Goal: Check status: Check status

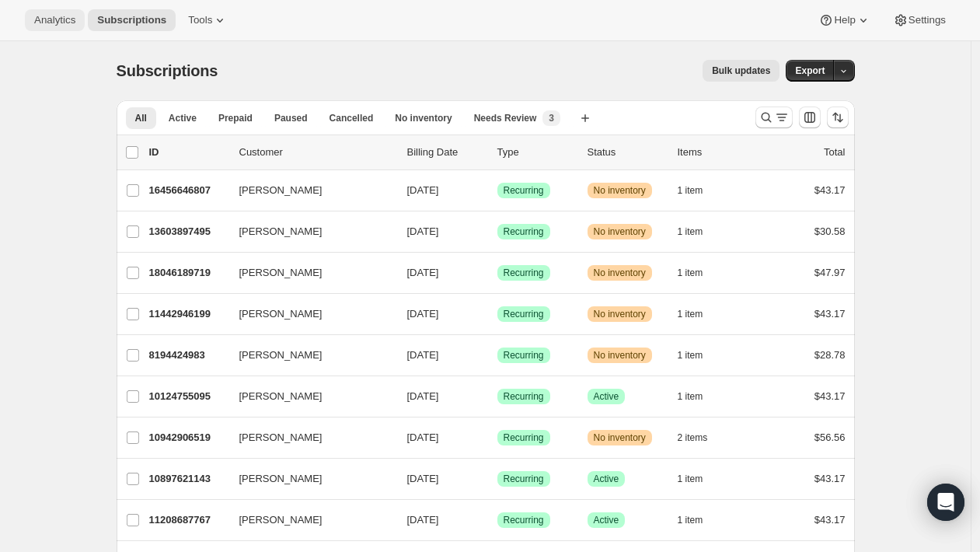
click at [51, 20] on span "Analytics" at bounding box center [54, 20] width 41 height 12
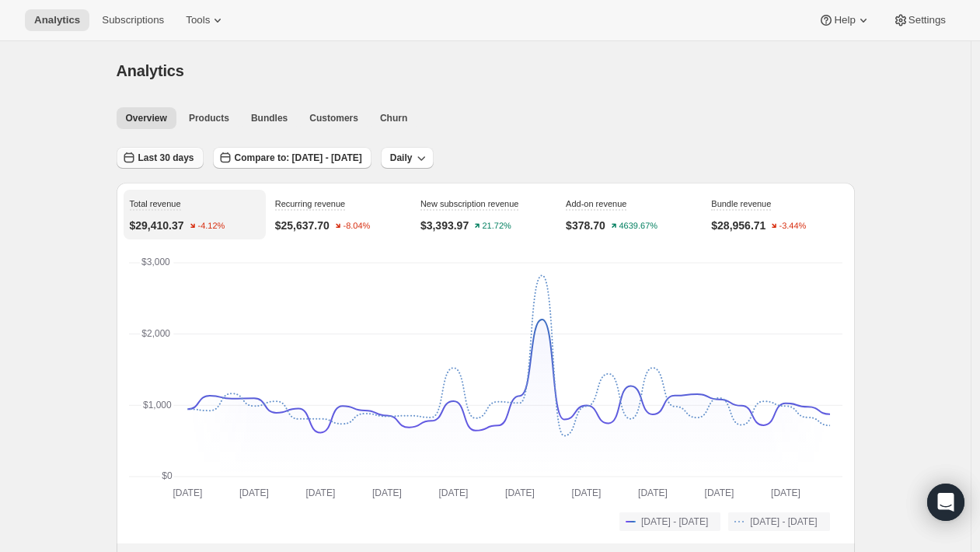
click at [145, 161] on span "Last 30 days" at bounding box center [166, 158] width 56 height 12
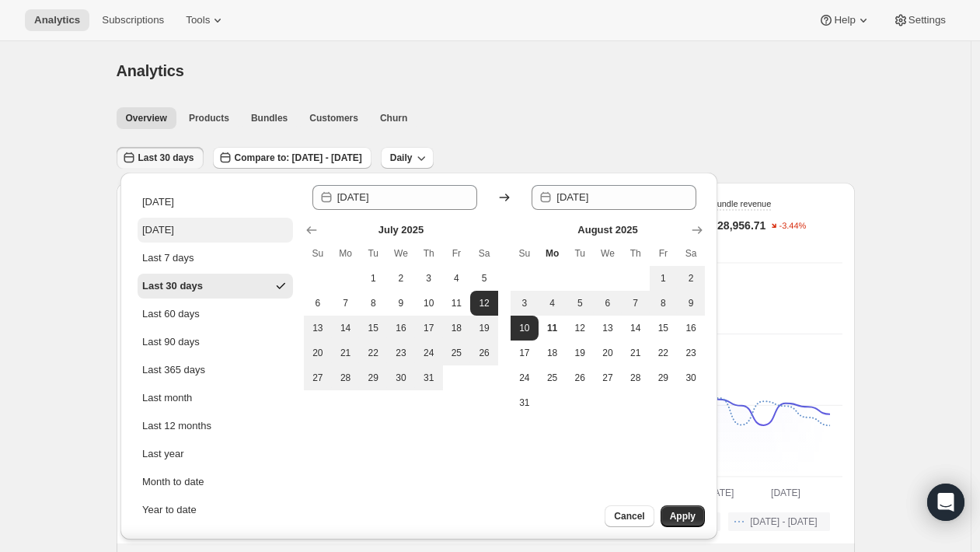
click at [166, 231] on div "[DATE]" at bounding box center [158, 230] width 32 height 16
type input "[DATE]"
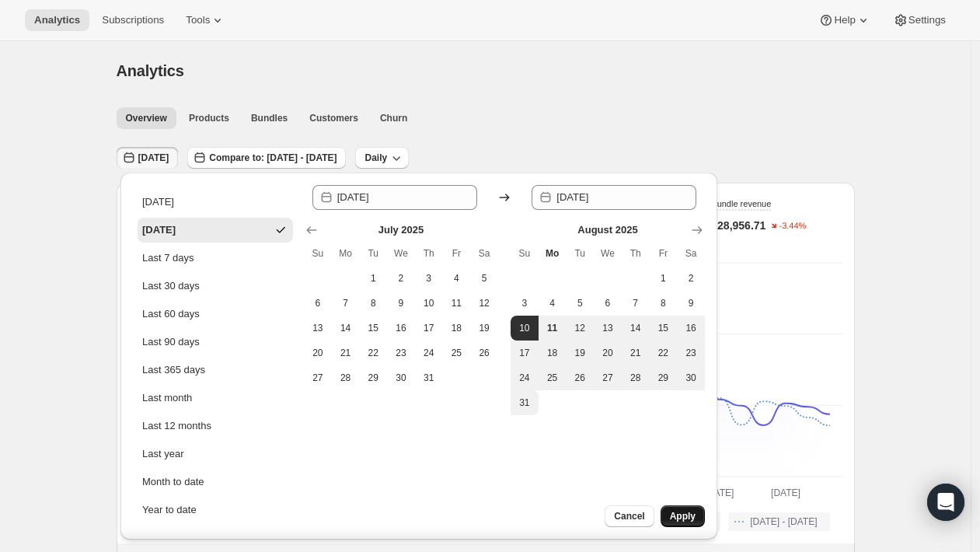
click at [675, 511] on span "Apply" at bounding box center [683, 516] width 26 height 12
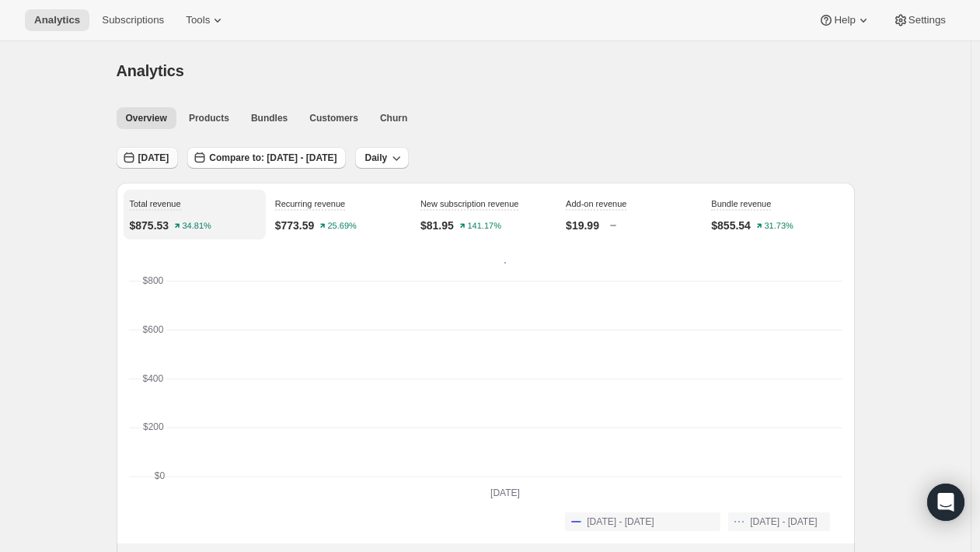
click at [168, 163] on span "[DATE]" at bounding box center [153, 158] width 31 height 12
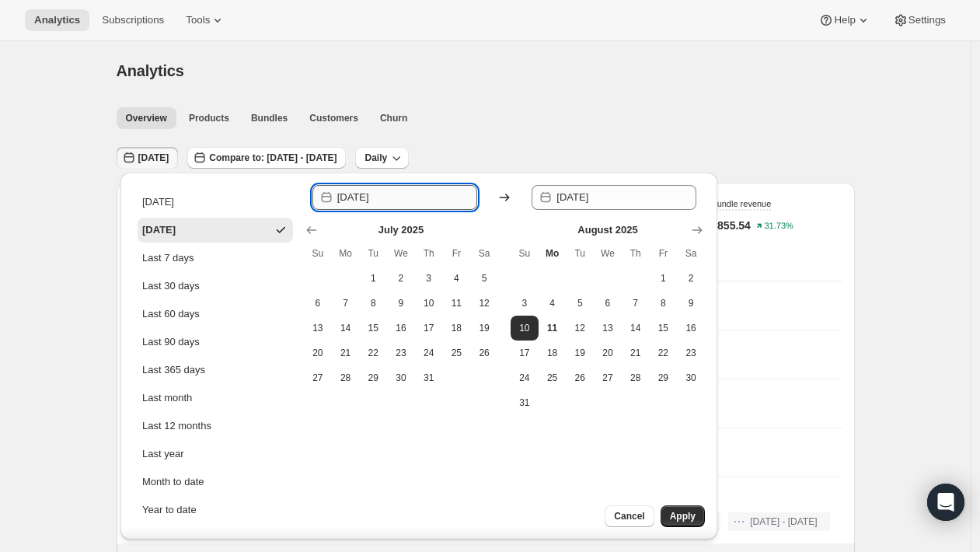
click at [347, 200] on input "[DATE]" at bounding box center [407, 197] width 140 height 25
click at [631, 302] on span "7" at bounding box center [636, 303] width 16 height 12
type input "[DATE]"
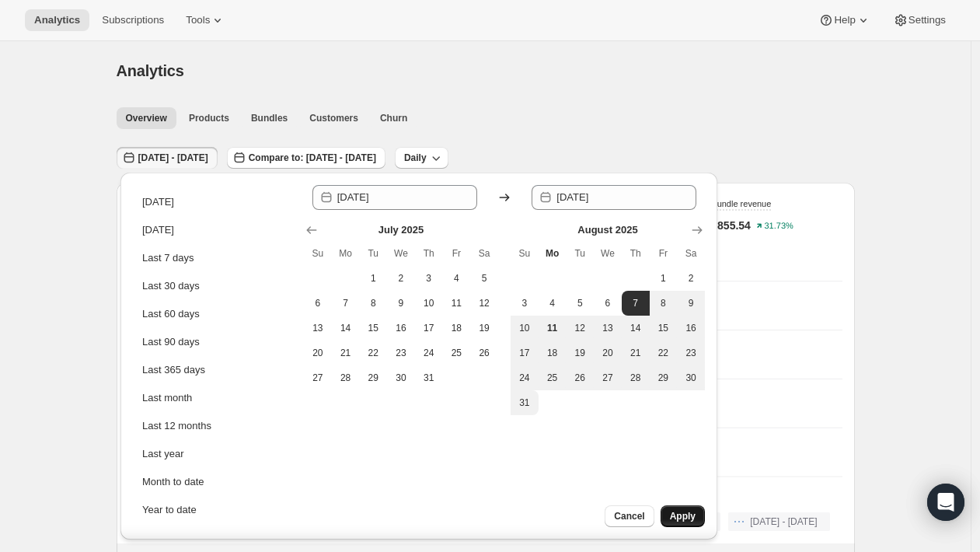
click at [669, 515] on button "Apply" at bounding box center [683, 516] width 44 height 22
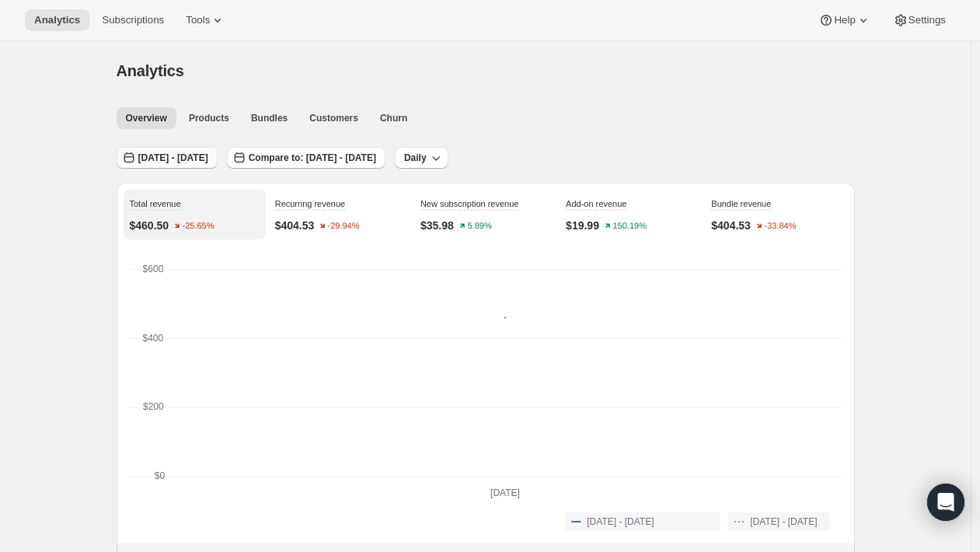
click at [208, 159] on span "[DATE] - [DATE]" at bounding box center [173, 158] width 70 height 12
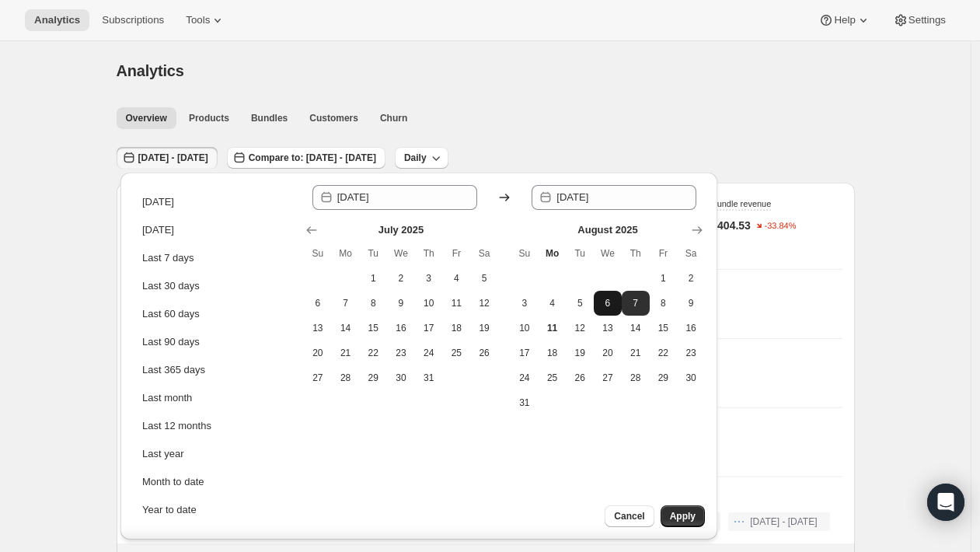
click at [606, 309] on button "6" at bounding box center [608, 303] width 28 height 25
type input "[DATE]"
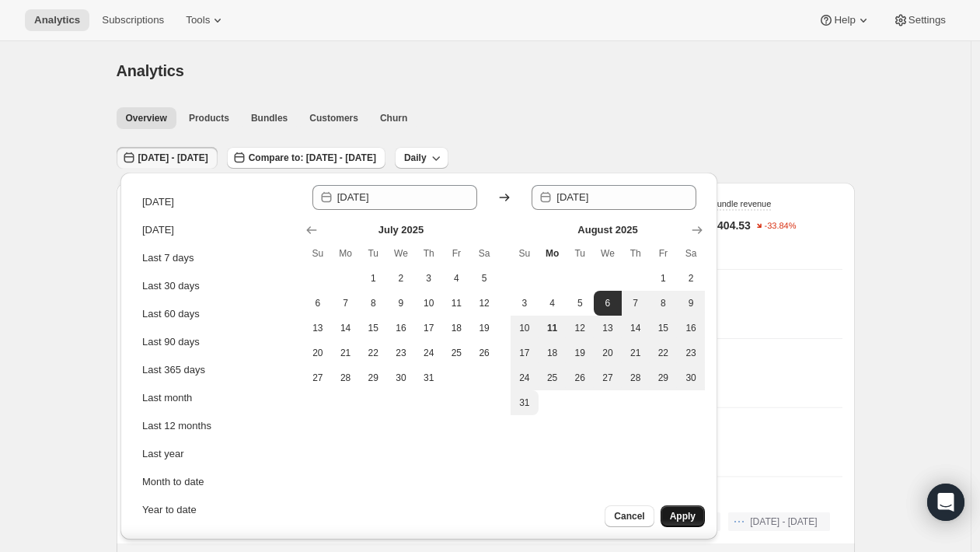
click at [685, 519] on span "Apply" at bounding box center [683, 516] width 26 height 12
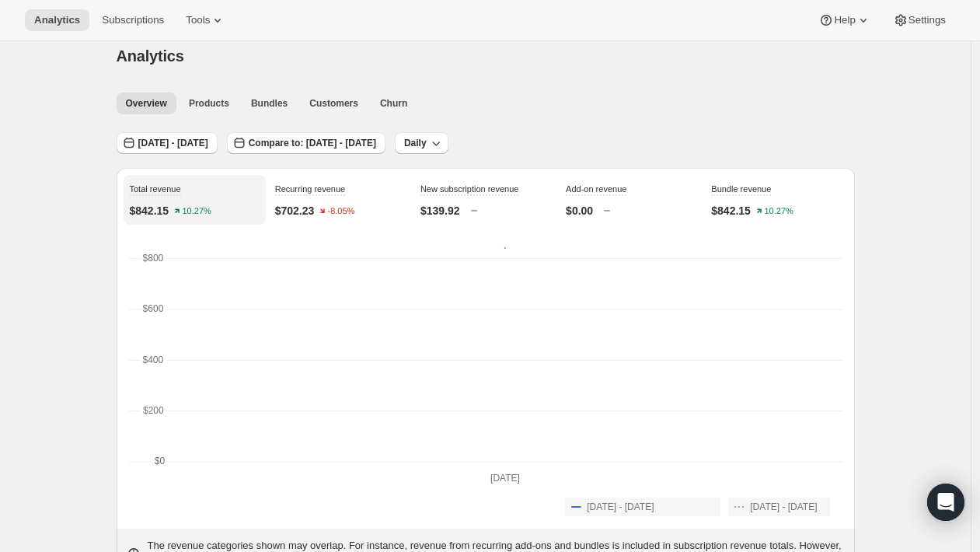
scroll to position [9, 0]
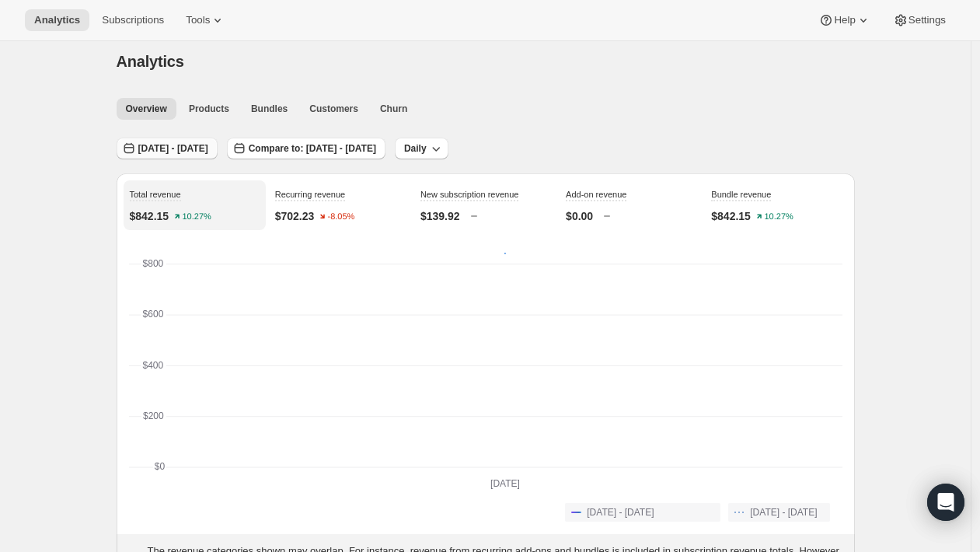
click at [175, 145] on span "[DATE] - [DATE]" at bounding box center [173, 148] width 70 height 12
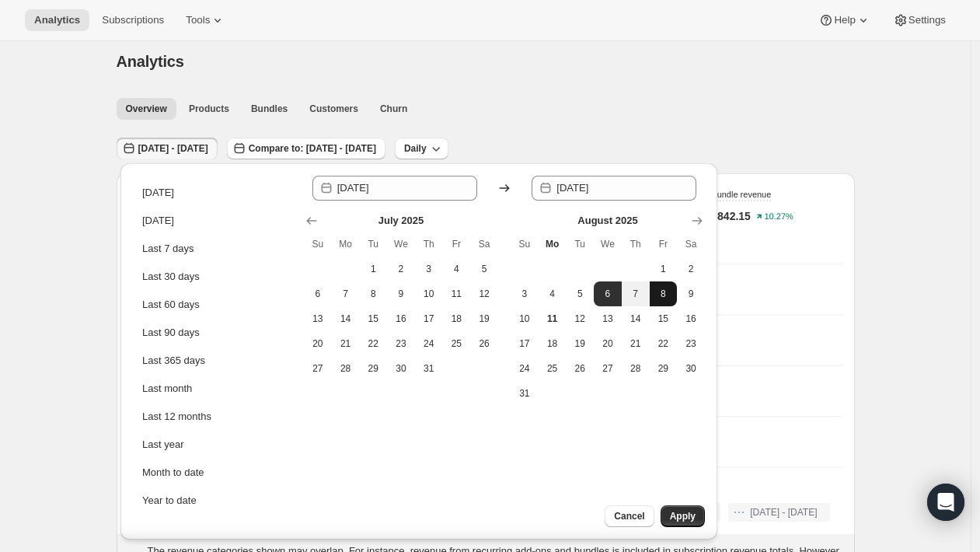
click at [662, 295] on span "8" at bounding box center [664, 294] width 16 height 12
type input "[DATE]"
click at [663, 295] on span "8" at bounding box center [664, 294] width 16 height 12
type input "[DATE]"
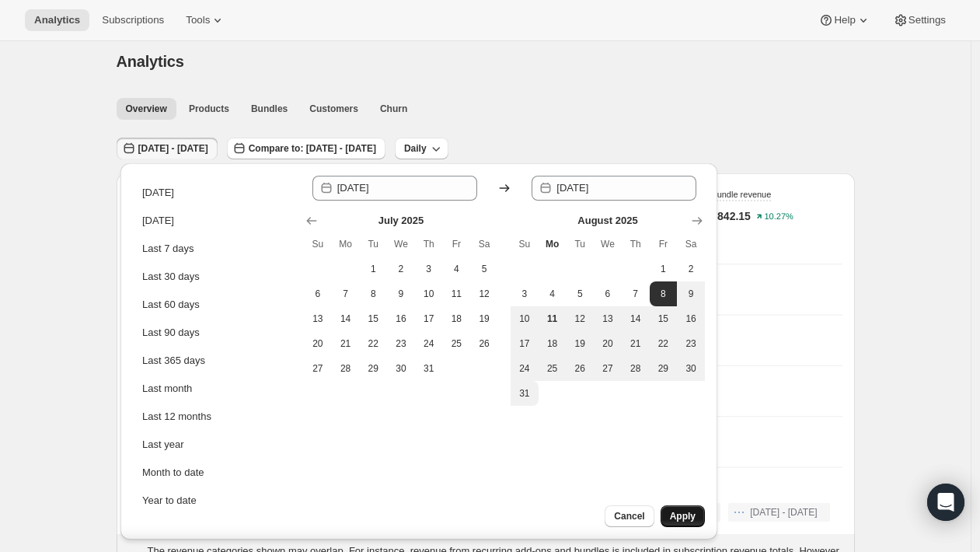
click at [687, 510] on span "Apply" at bounding box center [683, 516] width 26 height 12
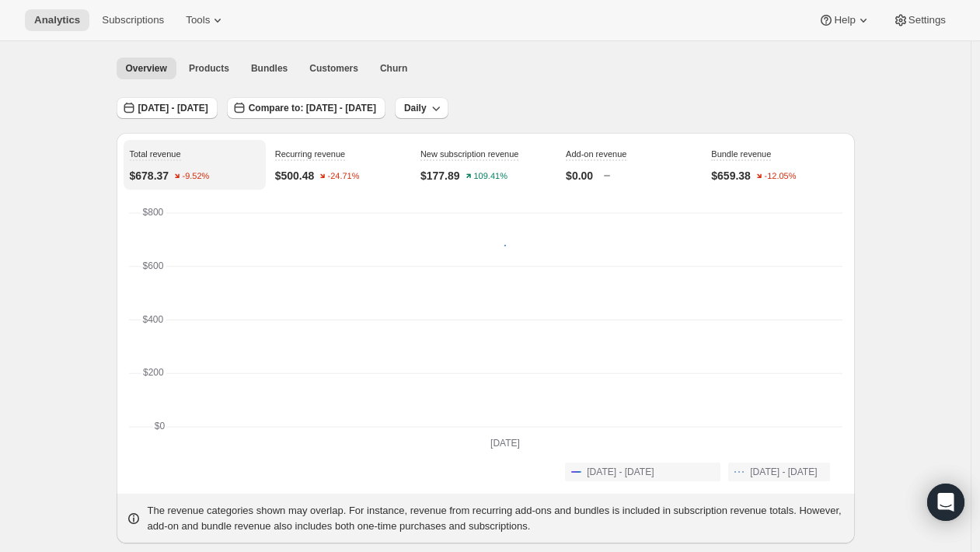
scroll to position [11, 0]
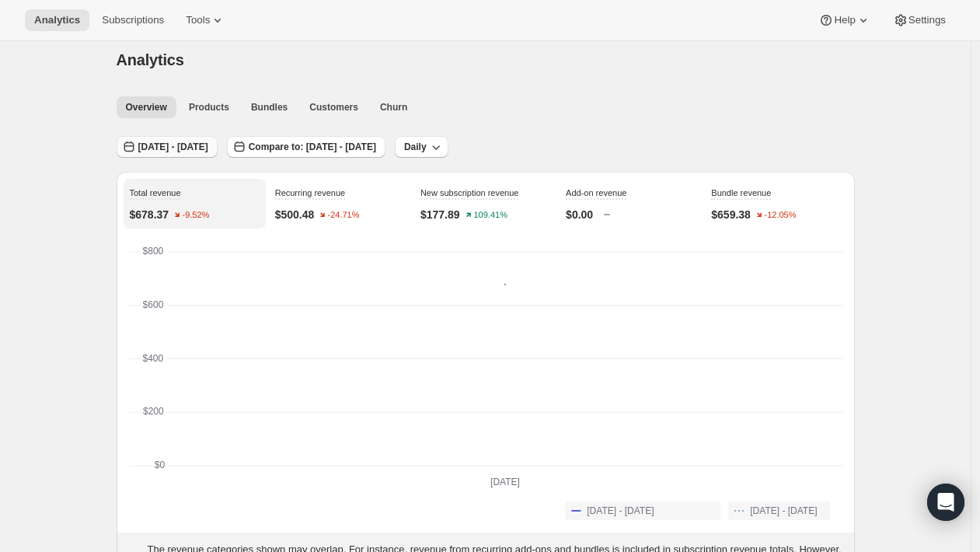
click at [208, 148] on span "[DATE] - [DATE]" at bounding box center [173, 147] width 70 height 12
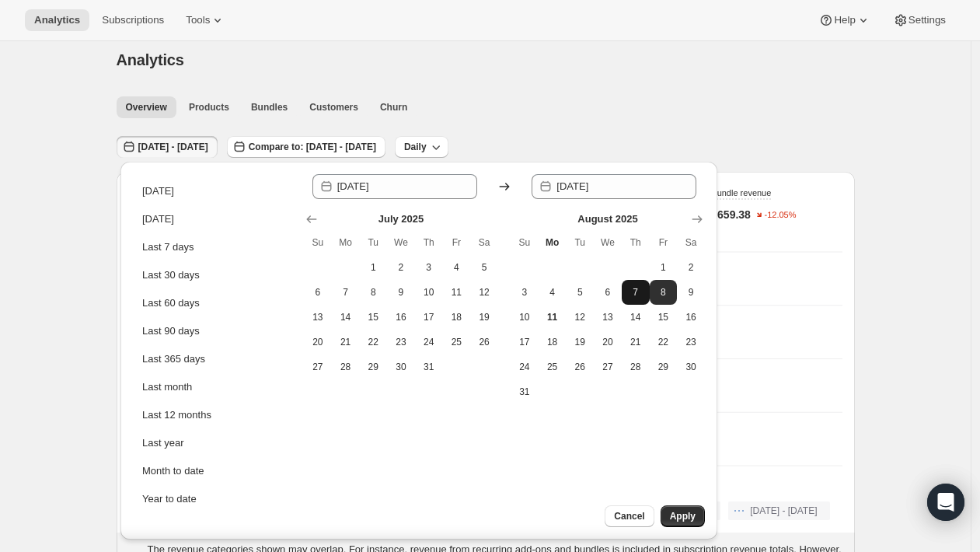
click at [641, 290] on span "7" at bounding box center [636, 292] width 16 height 12
type input "[DATE]"
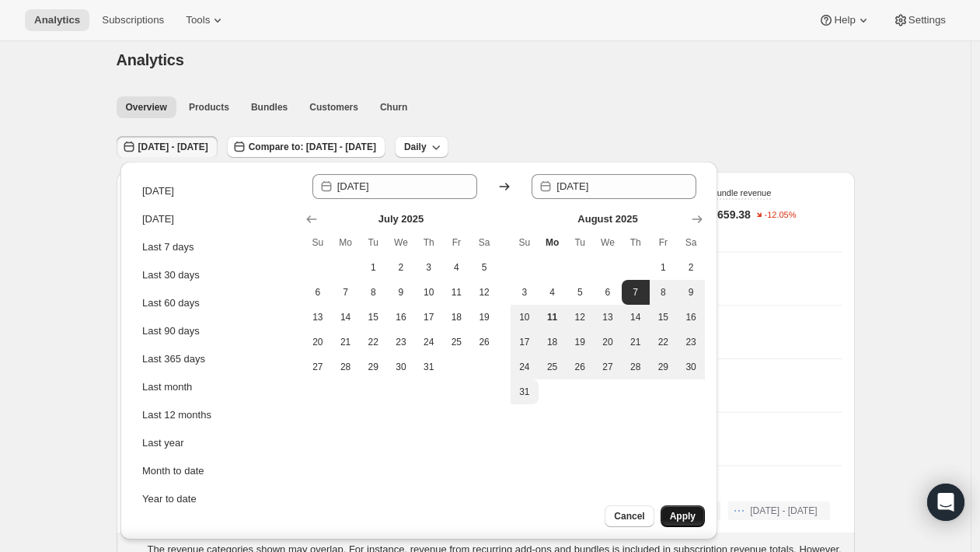
click at [686, 523] on button "Apply" at bounding box center [683, 516] width 44 height 22
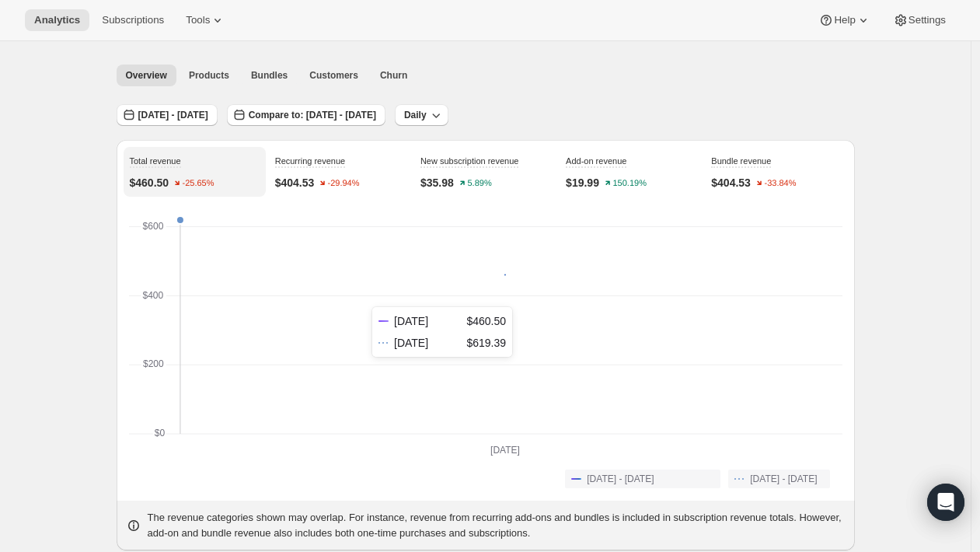
scroll to position [0, 0]
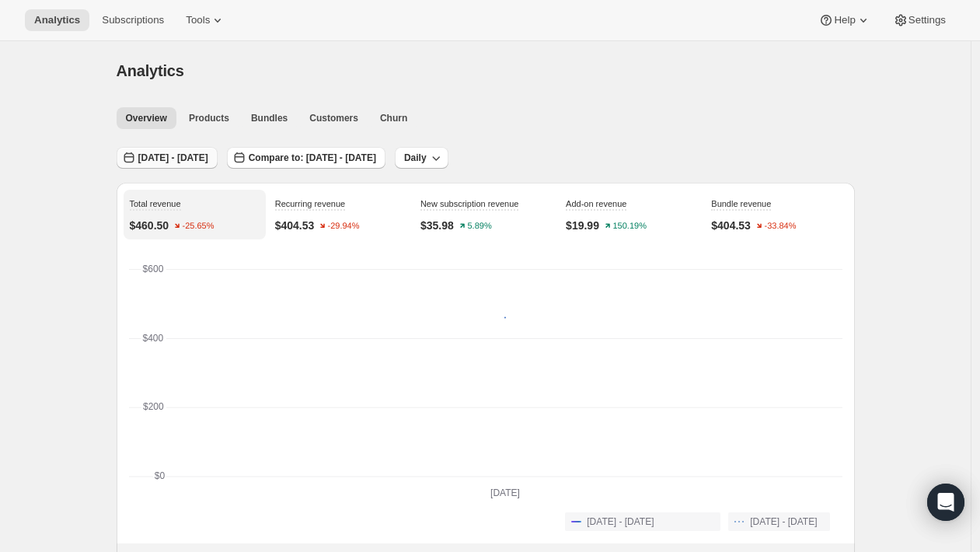
click at [197, 154] on span "[DATE] - [DATE]" at bounding box center [173, 158] width 70 height 12
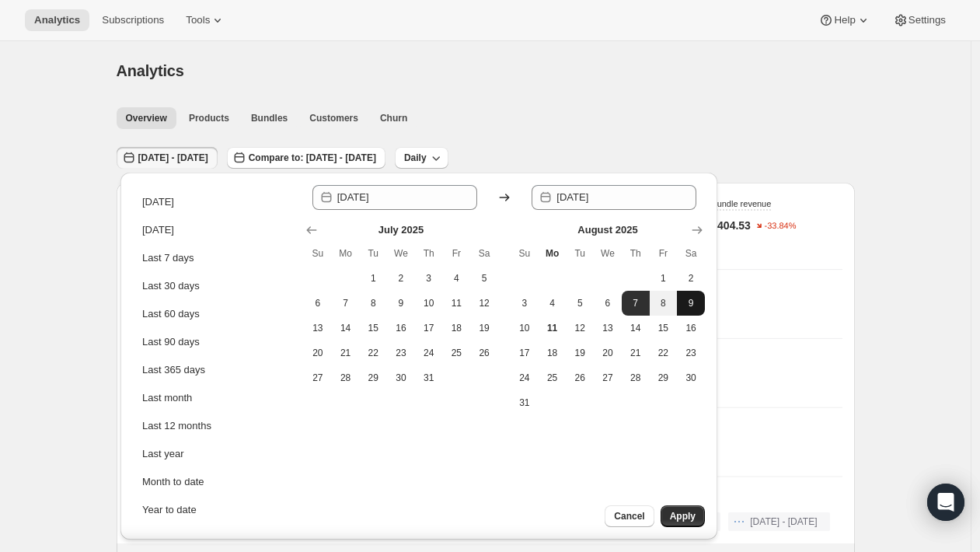
click at [690, 302] on span "9" at bounding box center [691, 303] width 16 height 12
type input "[DATE]"
click at [690, 302] on span "9" at bounding box center [691, 303] width 16 height 12
type input "[DATE]"
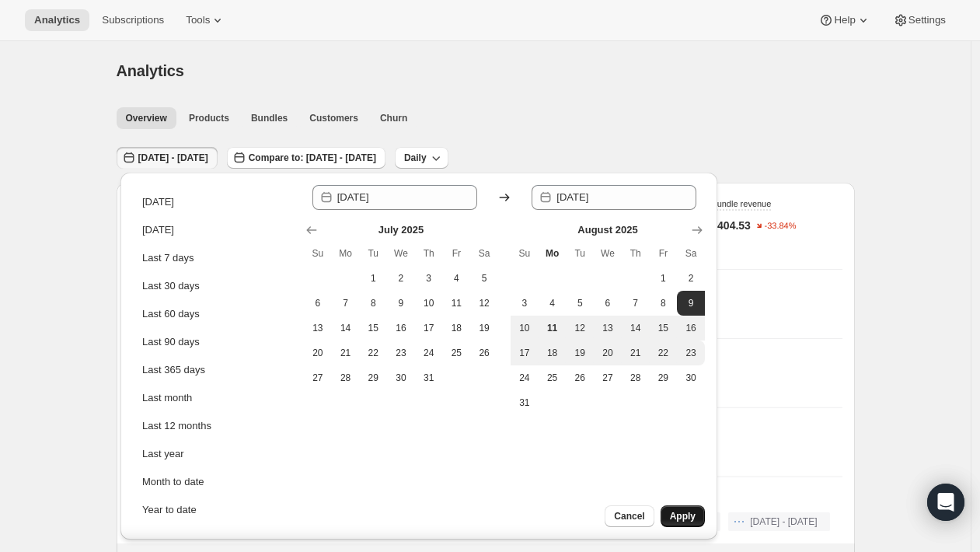
click at [685, 518] on span "Apply" at bounding box center [683, 516] width 26 height 12
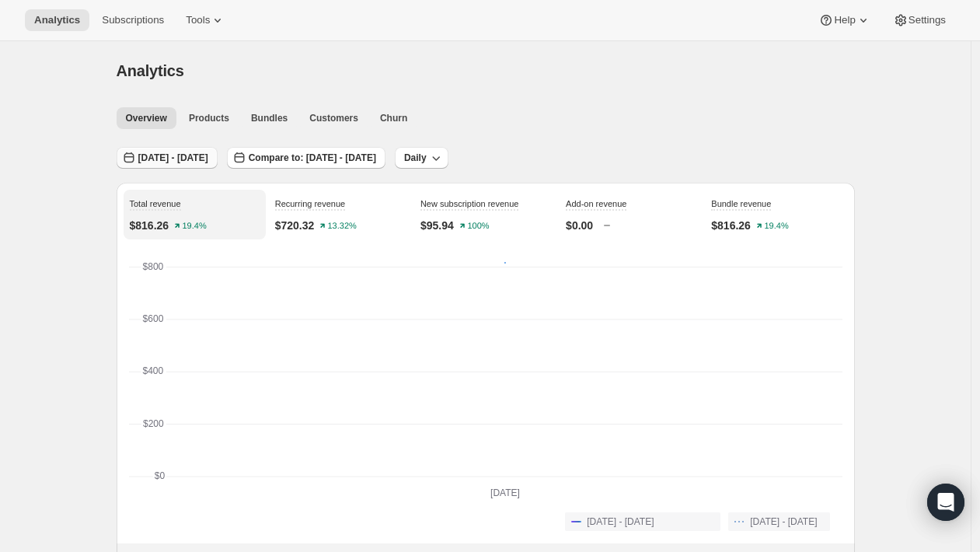
click at [187, 158] on span "[DATE] - [DATE]" at bounding box center [173, 158] width 70 height 12
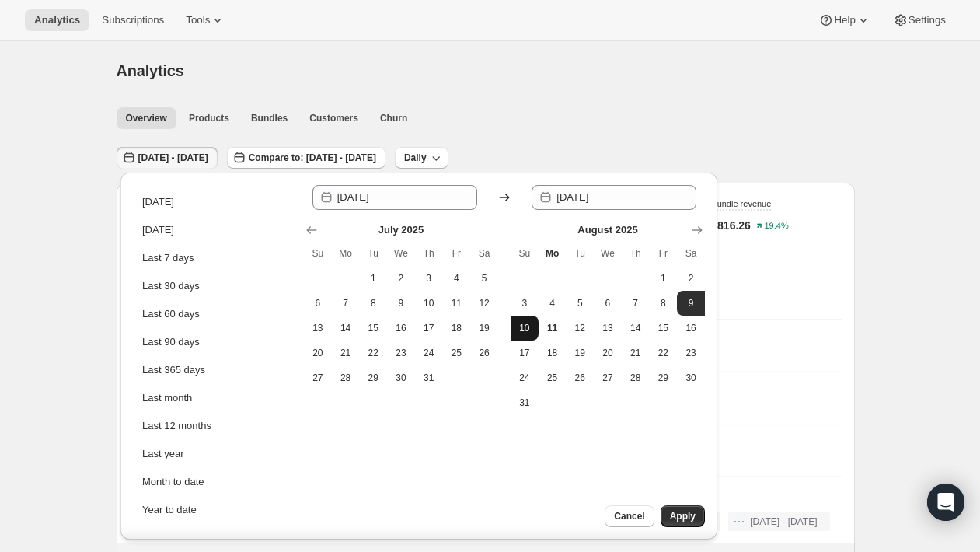
click at [528, 333] on span "10" at bounding box center [525, 328] width 16 height 12
type input "[DATE]"
click at [528, 333] on span "10" at bounding box center [525, 328] width 16 height 12
type input "[DATE]"
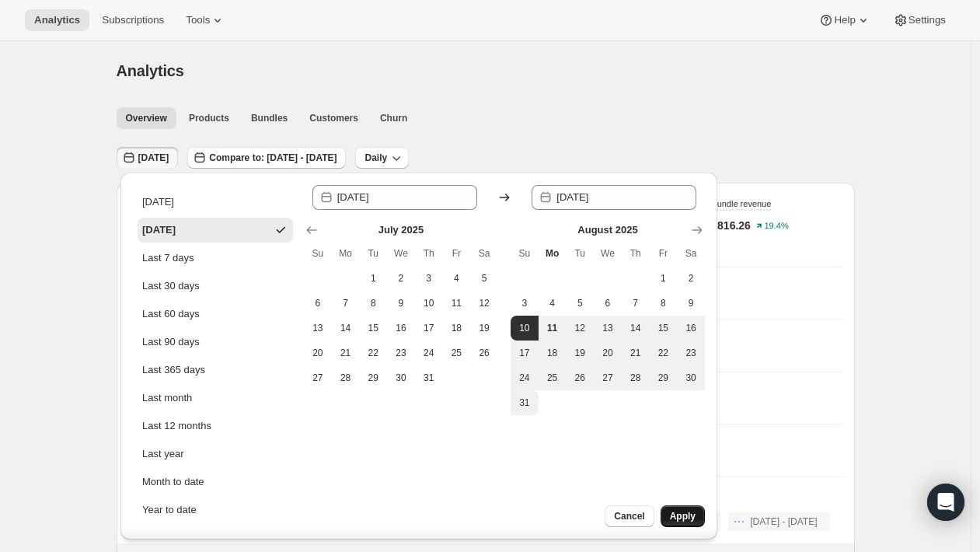
click at [686, 515] on span "Apply" at bounding box center [683, 516] width 26 height 12
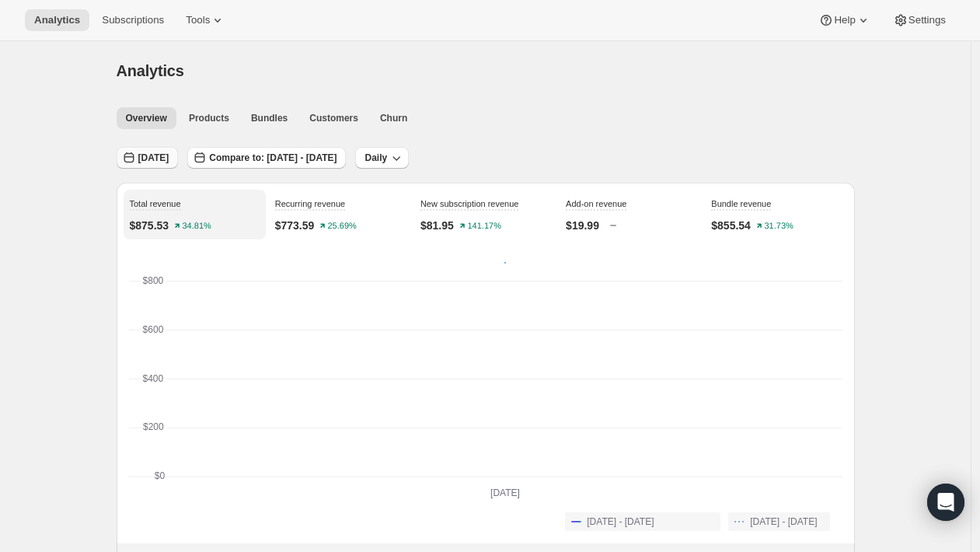
click at [169, 162] on span "[DATE]" at bounding box center [153, 158] width 31 height 12
